Goal: Task Accomplishment & Management: Use online tool/utility

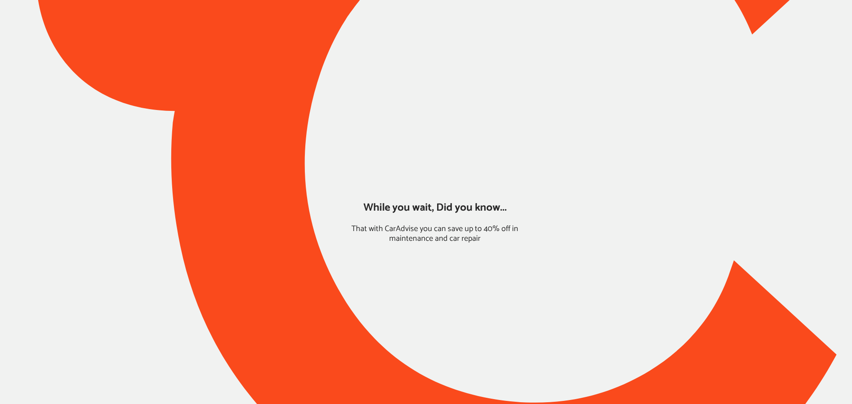
type input "*****"
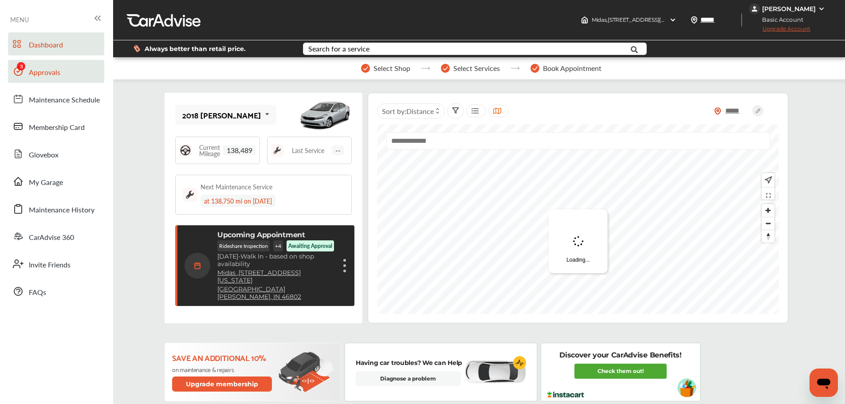
click at [46, 71] on span "Approvals" at bounding box center [44, 73] width 31 height 12
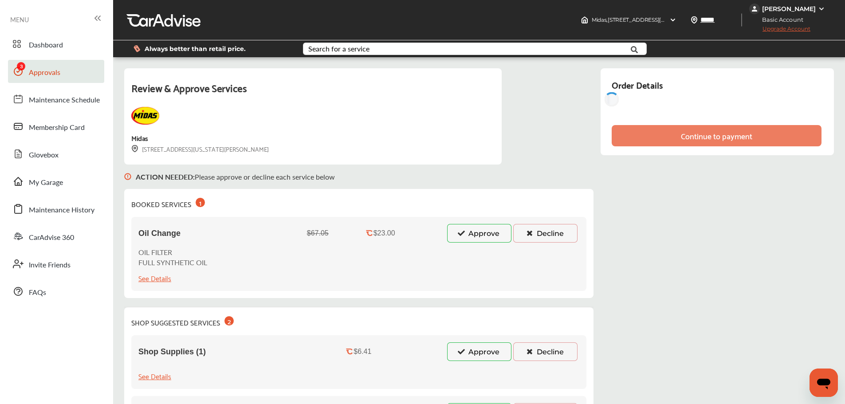
click at [473, 230] on button "Approve" at bounding box center [479, 233] width 64 height 19
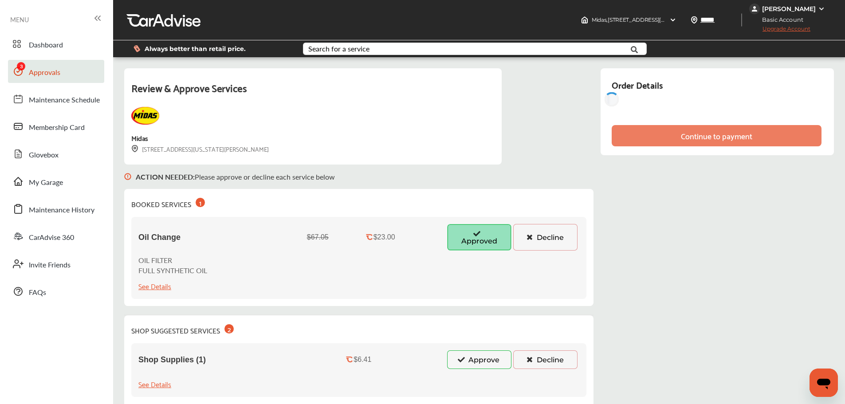
click at [483, 352] on button "Approve" at bounding box center [479, 359] width 64 height 19
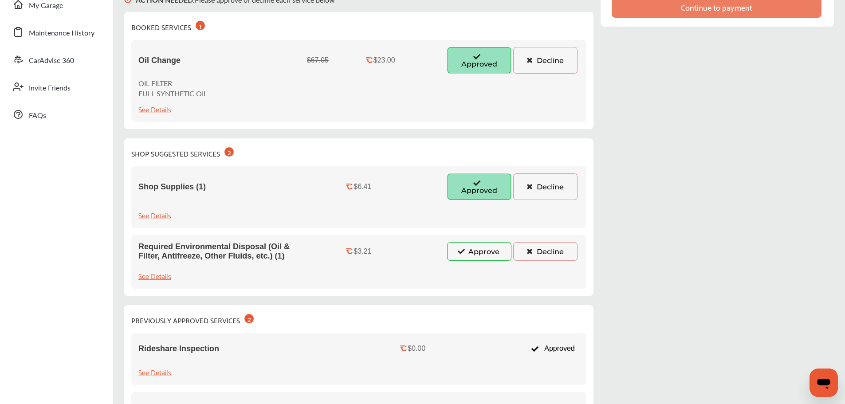
scroll to position [177, 0]
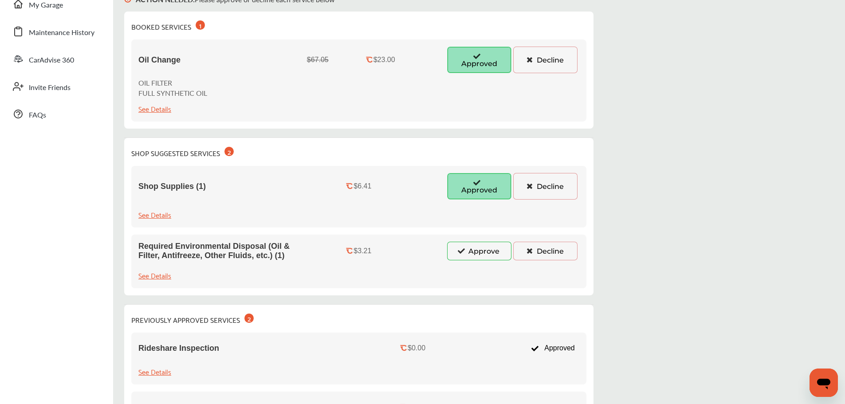
click at [457, 255] on button "Approve" at bounding box center [479, 251] width 64 height 19
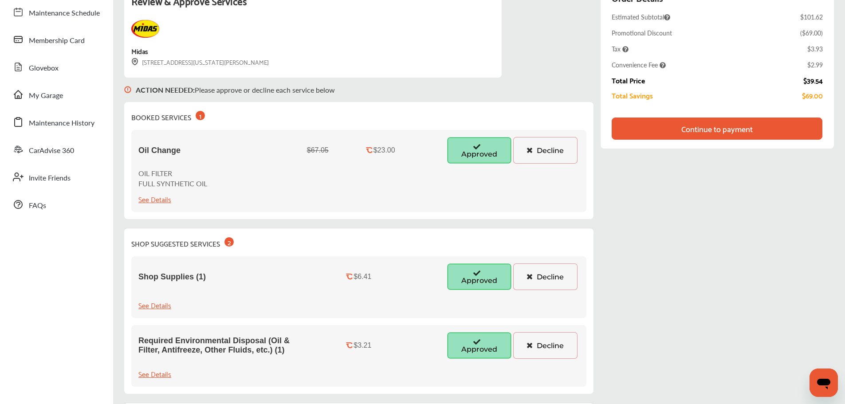
scroll to position [89, 0]
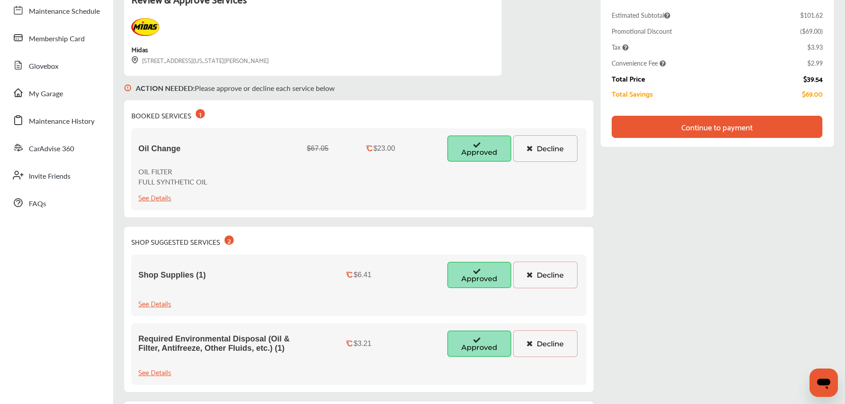
click at [779, 132] on div "Continue to payment" at bounding box center [717, 127] width 211 height 22
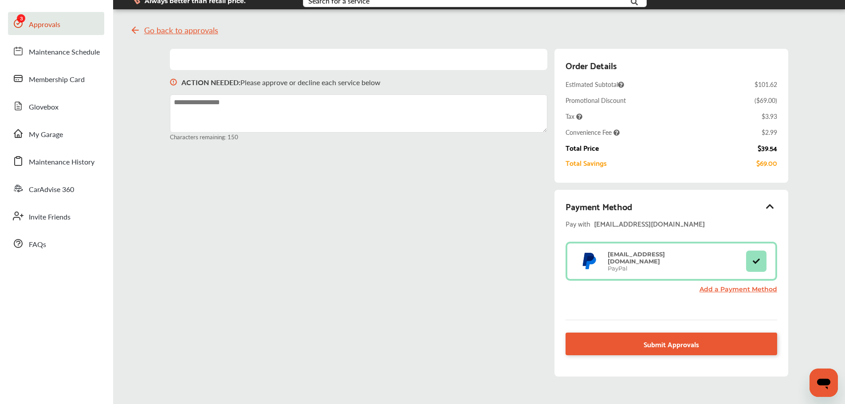
scroll to position [0, 0]
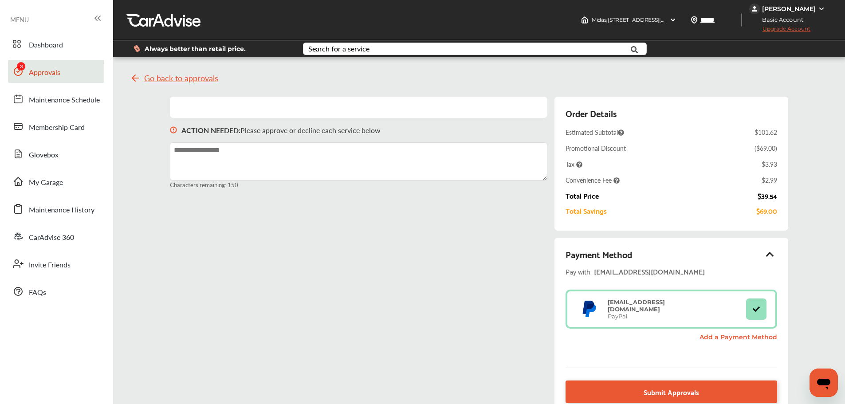
click at [62, 69] on link "Approvals" at bounding box center [56, 71] width 96 height 23
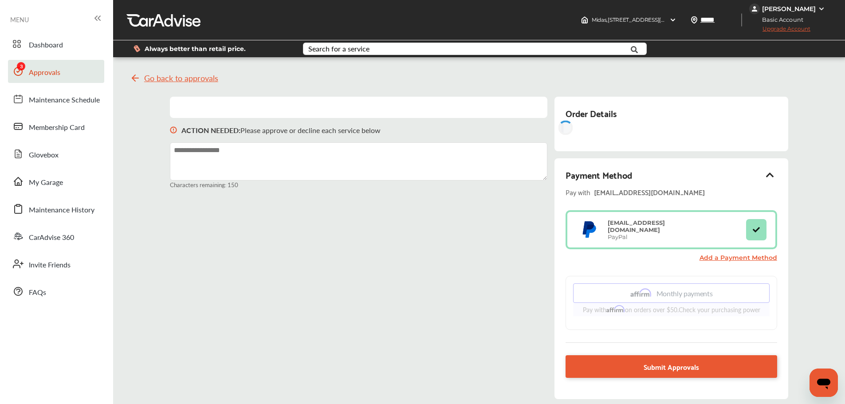
click at [181, 77] on span "Go back to approvals" at bounding box center [181, 78] width 74 height 9
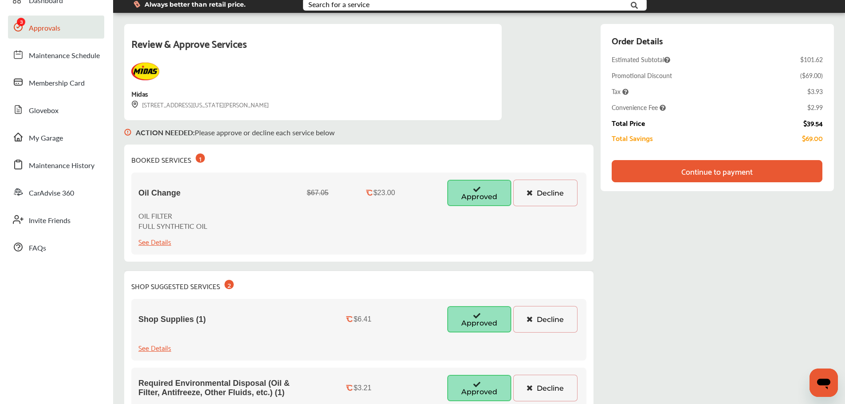
scroll to position [89, 0]
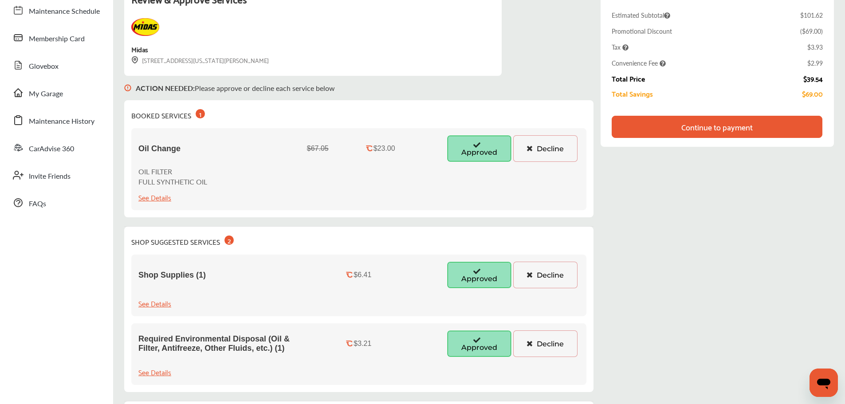
click at [704, 122] on div "Continue to payment" at bounding box center [716, 126] width 71 height 9
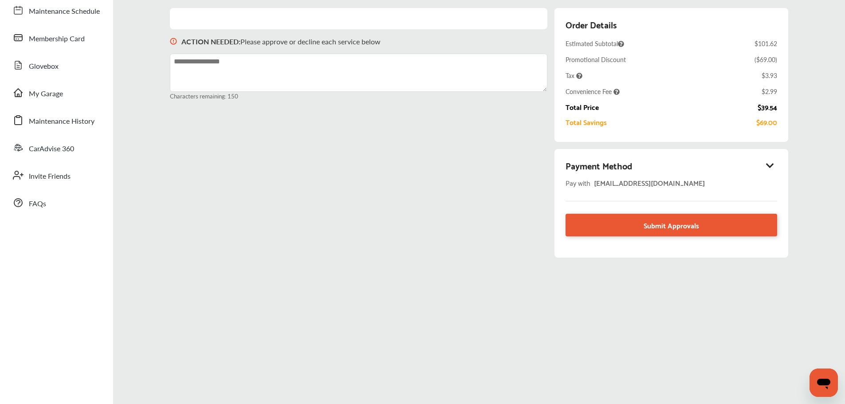
drag, startPoint x: 769, startPoint y: 164, endPoint x: 758, endPoint y: 168, distance: 11.8
click at [769, 164] on icon at bounding box center [770, 165] width 11 height 9
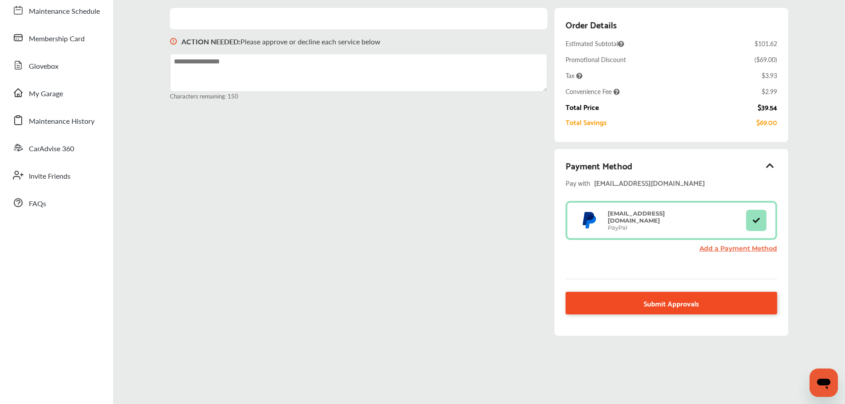
click at [620, 304] on link "Submit Approvals" at bounding box center [671, 303] width 211 height 23
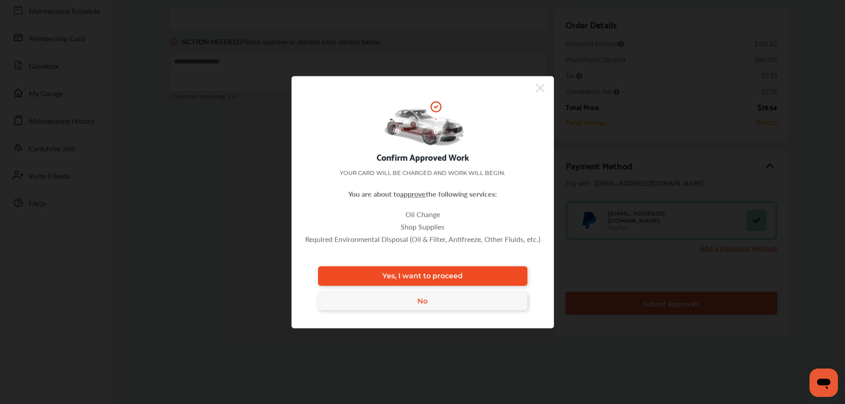
click at [470, 274] on link "Yes, I want to proceed" at bounding box center [422, 276] width 209 height 20
